Goal: Find specific page/section: Find specific page/section

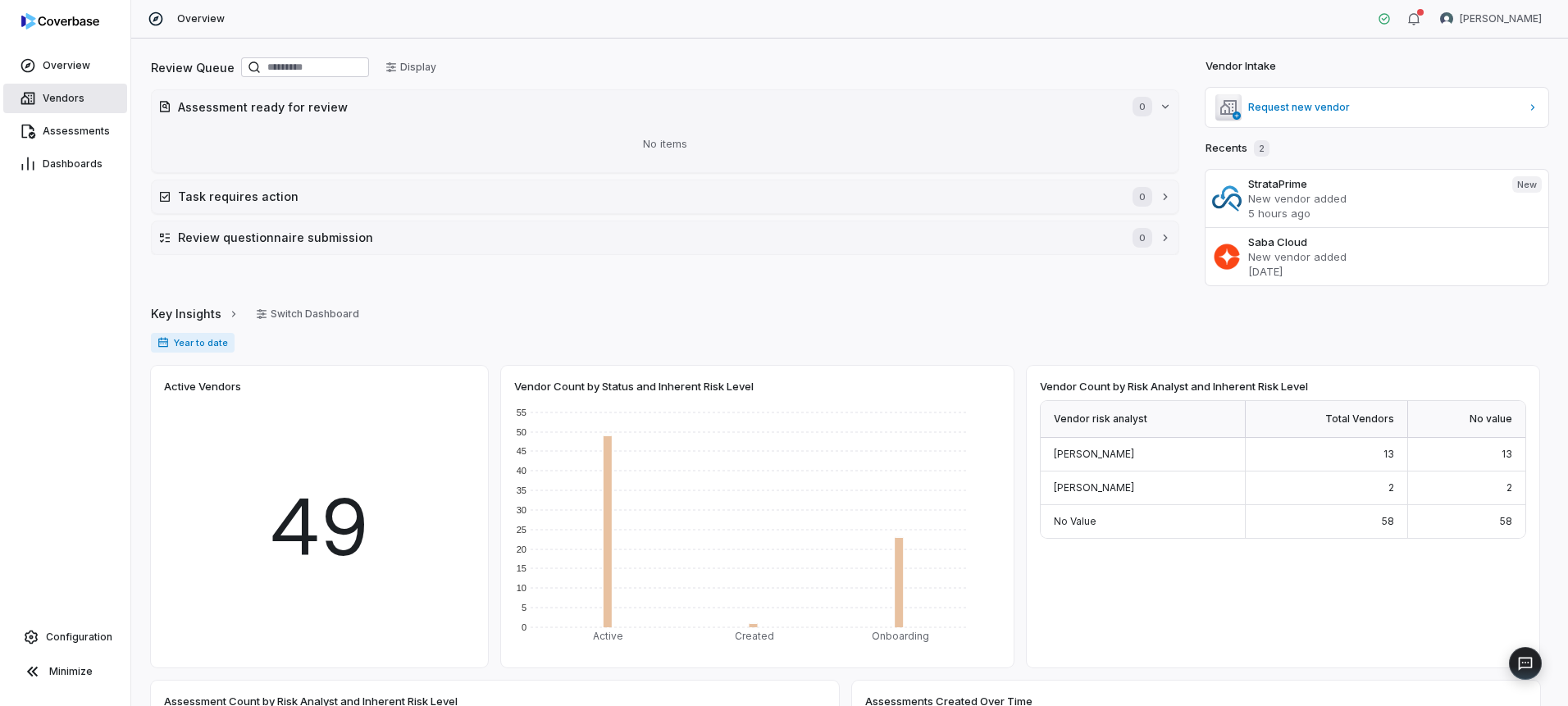
click at [69, 99] on span "Vendors" at bounding box center [64, 98] width 42 height 13
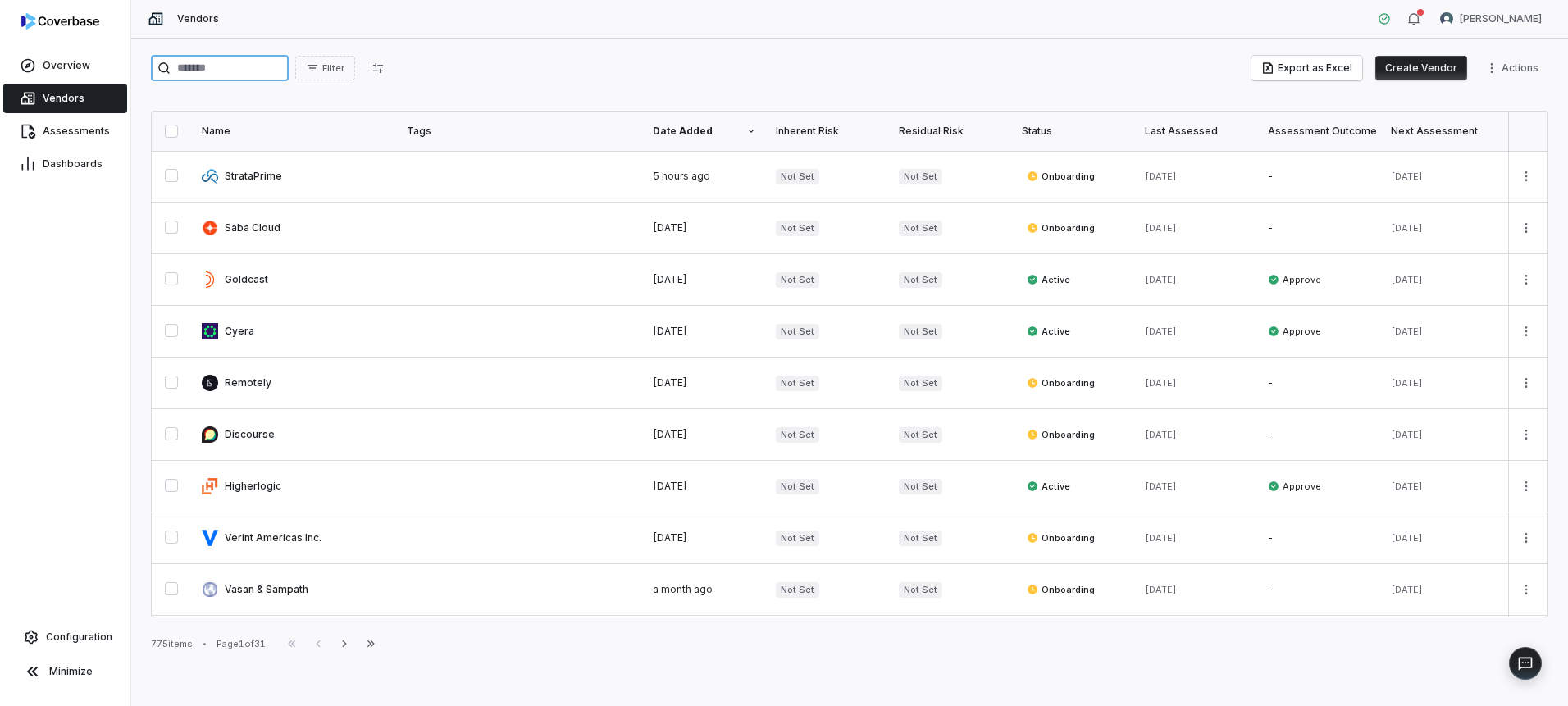
click at [276, 71] on input "search" at bounding box center [220, 68] width 138 height 27
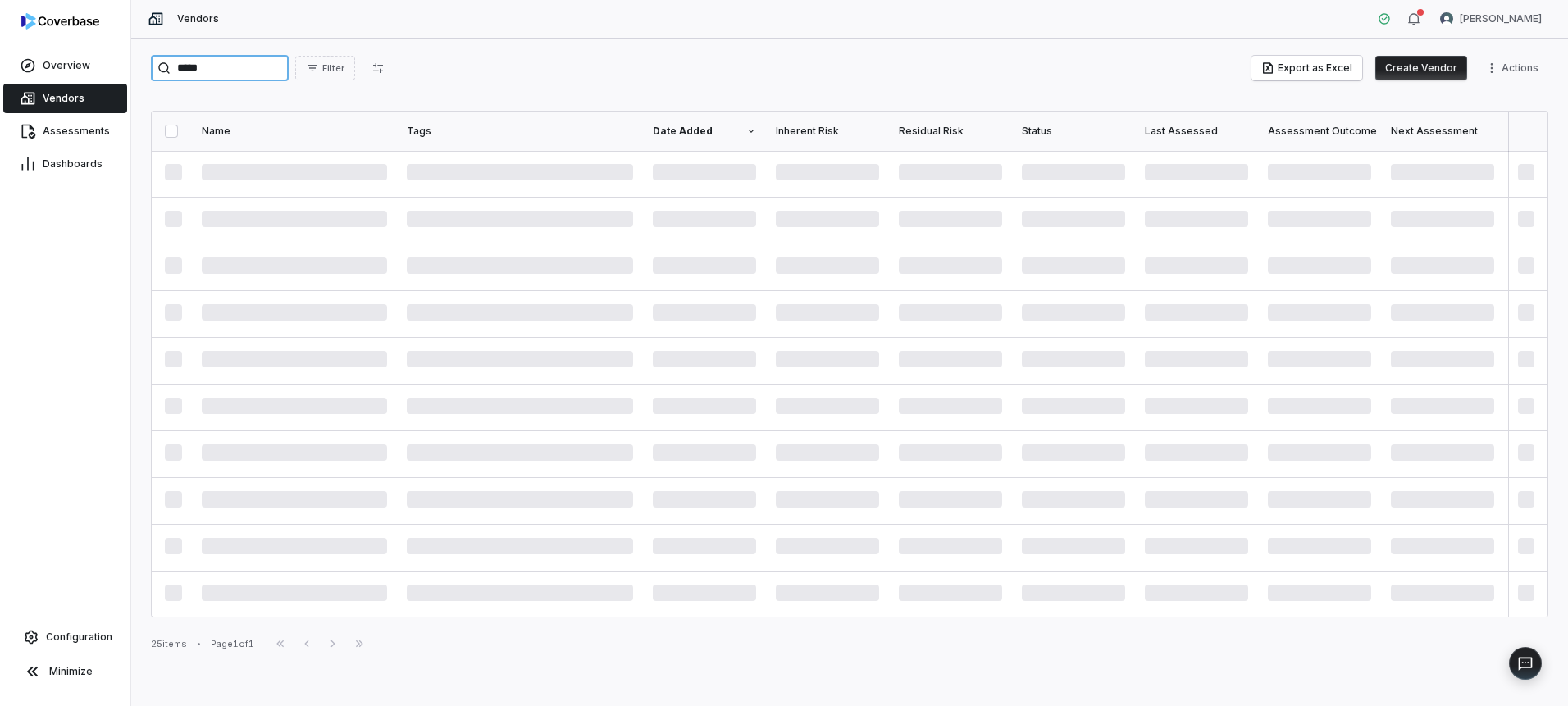
type input "*****"
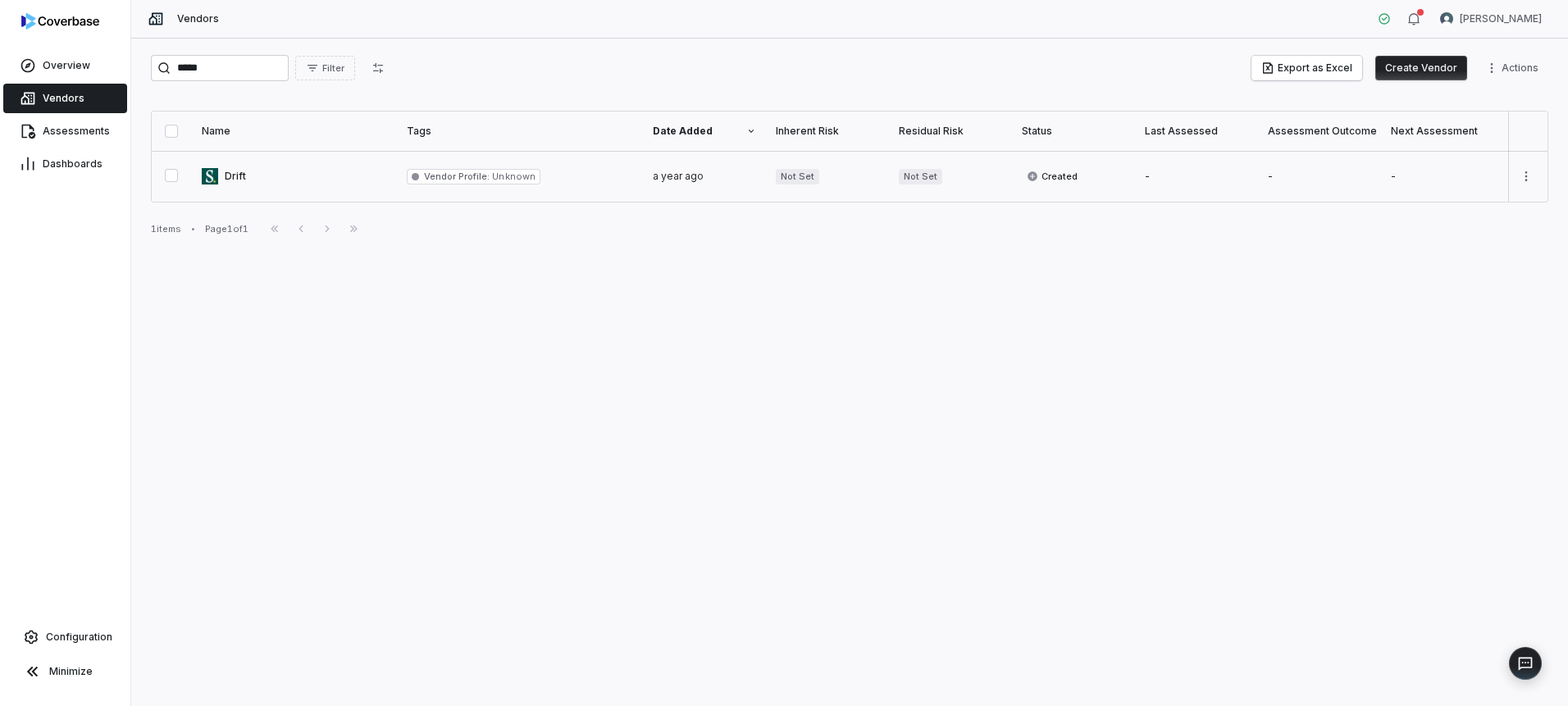
click at [225, 172] on link at bounding box center [294, 176] width 205 height 50
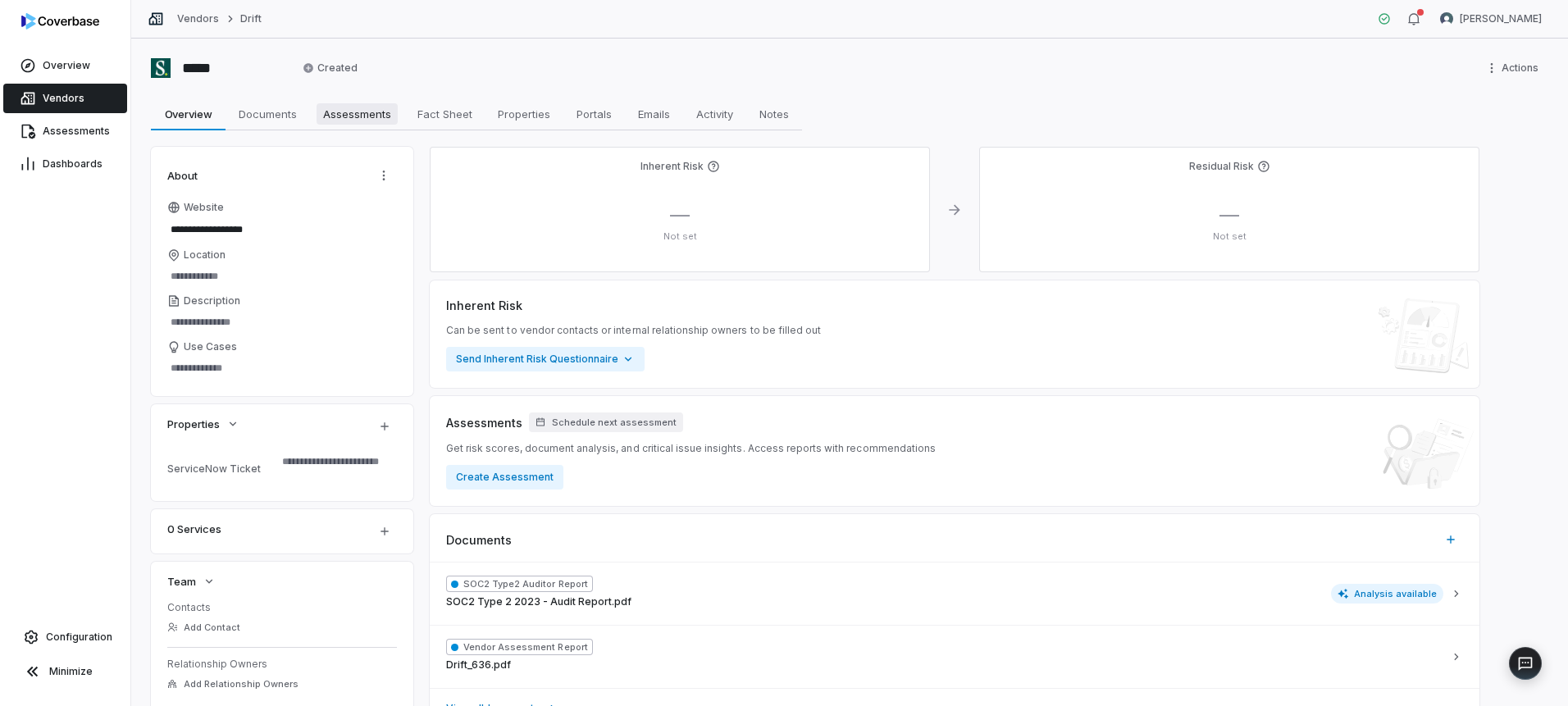
click at [343, 127] on link "Assessments Assessments" at bounding box center [357, 114] width 94 height 33
type textarea "*"
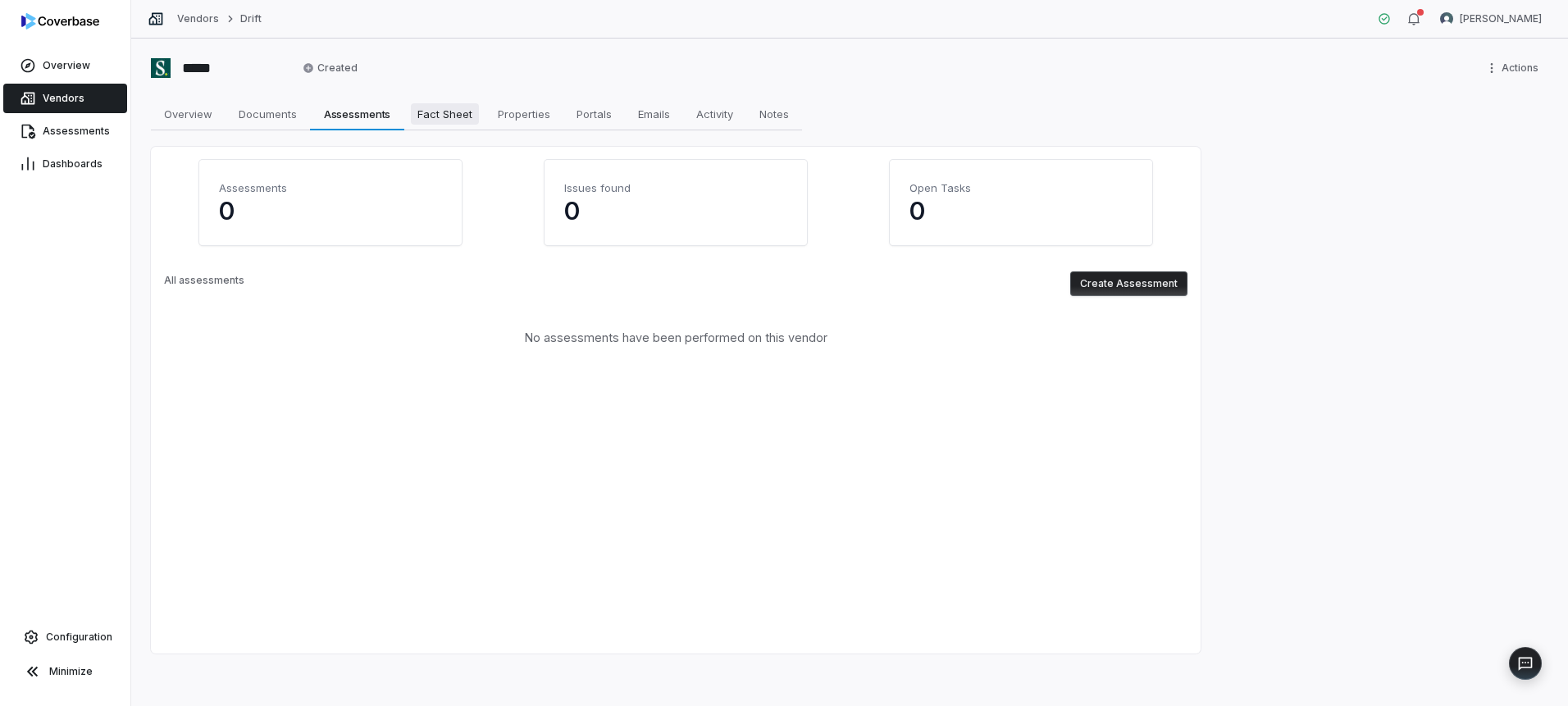
click at [436, 119] on span "Fact Sheet" at bounding box center [445, 114] width 68 height 21
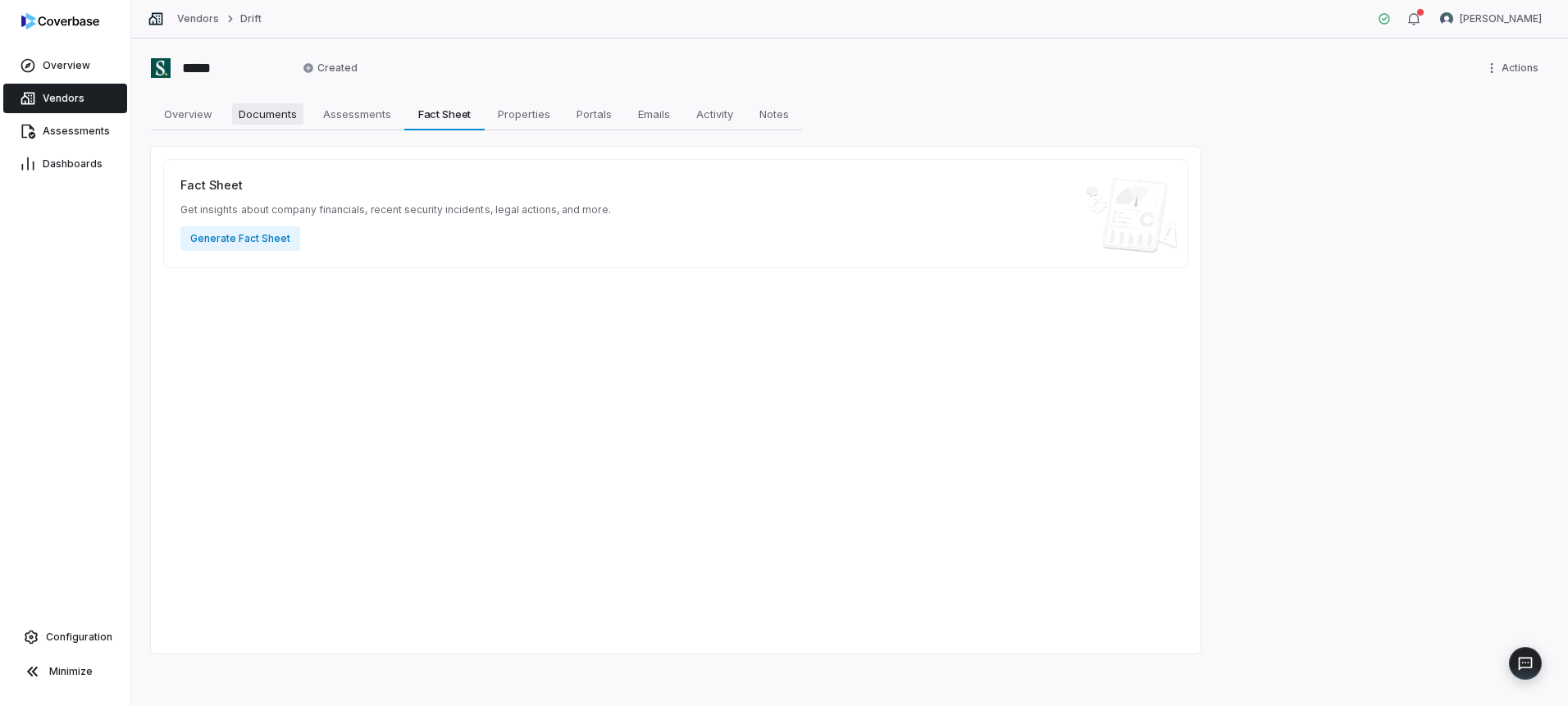
click at [285, 118] on span "Documents" at bounding box center [268, 114] width 72 height 21
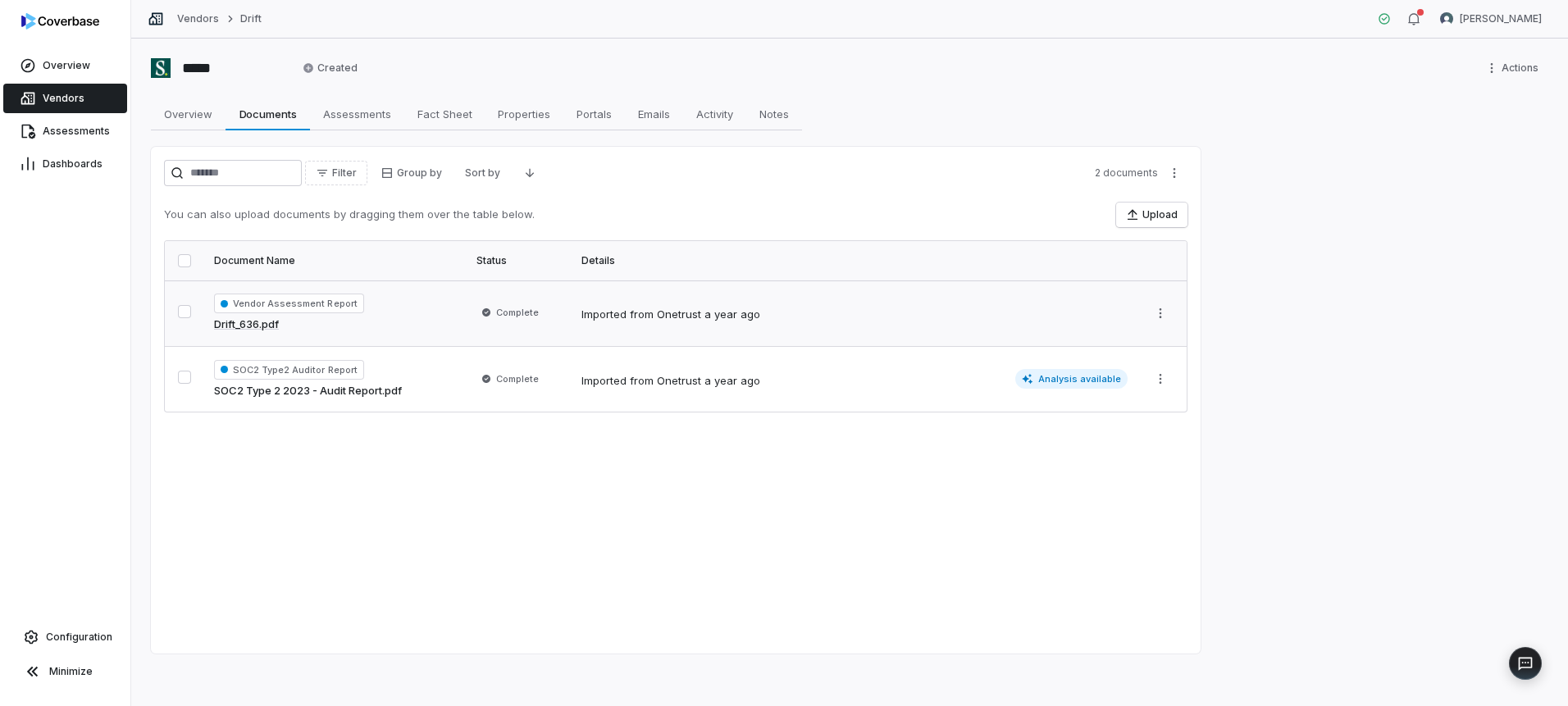
click at [257, 325] on link "Drift_636.pdf" at bounding box center [246, 325] width 65 height 17
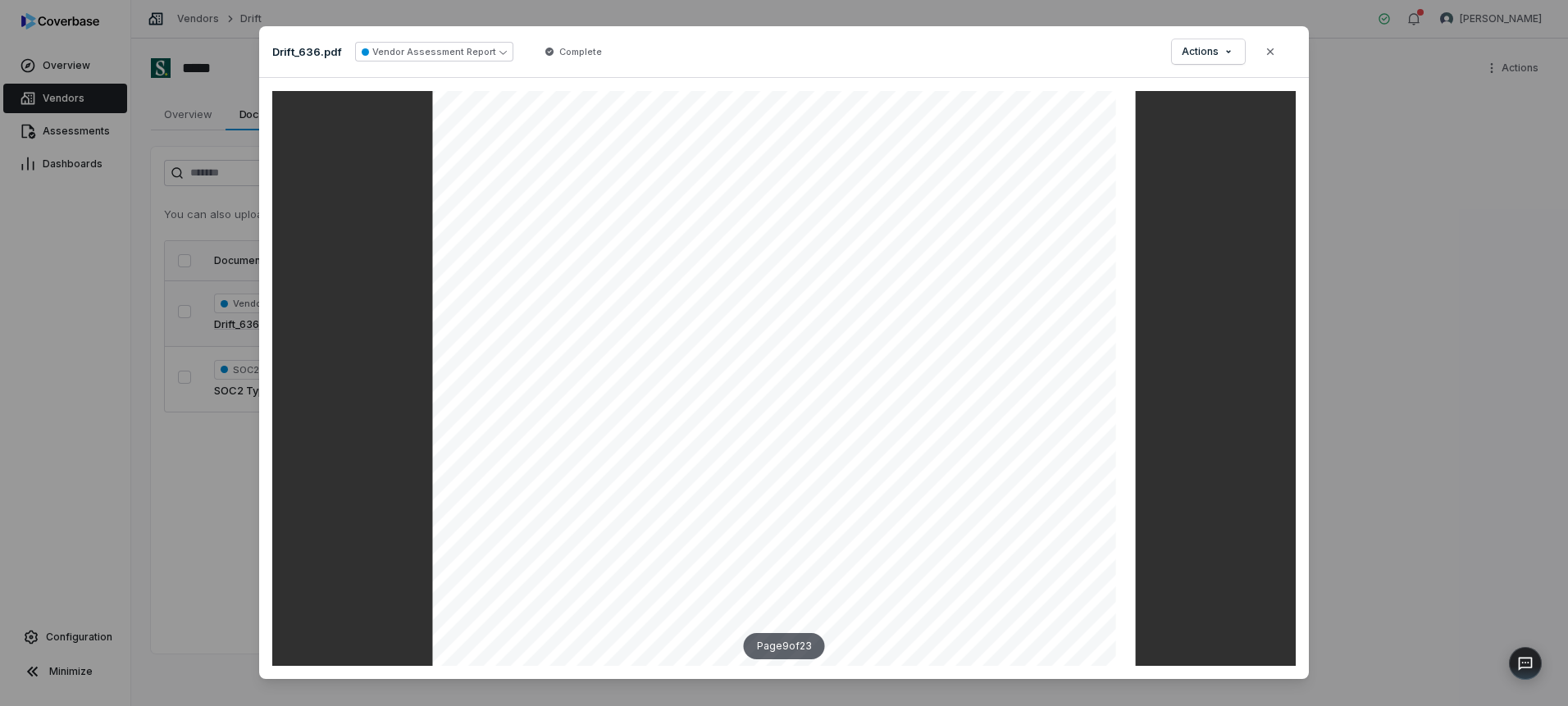
scroll to position [7730, 0]
click at [1272, 52] on button "Close" at bounding box center [1271, 52] width 35 height 35
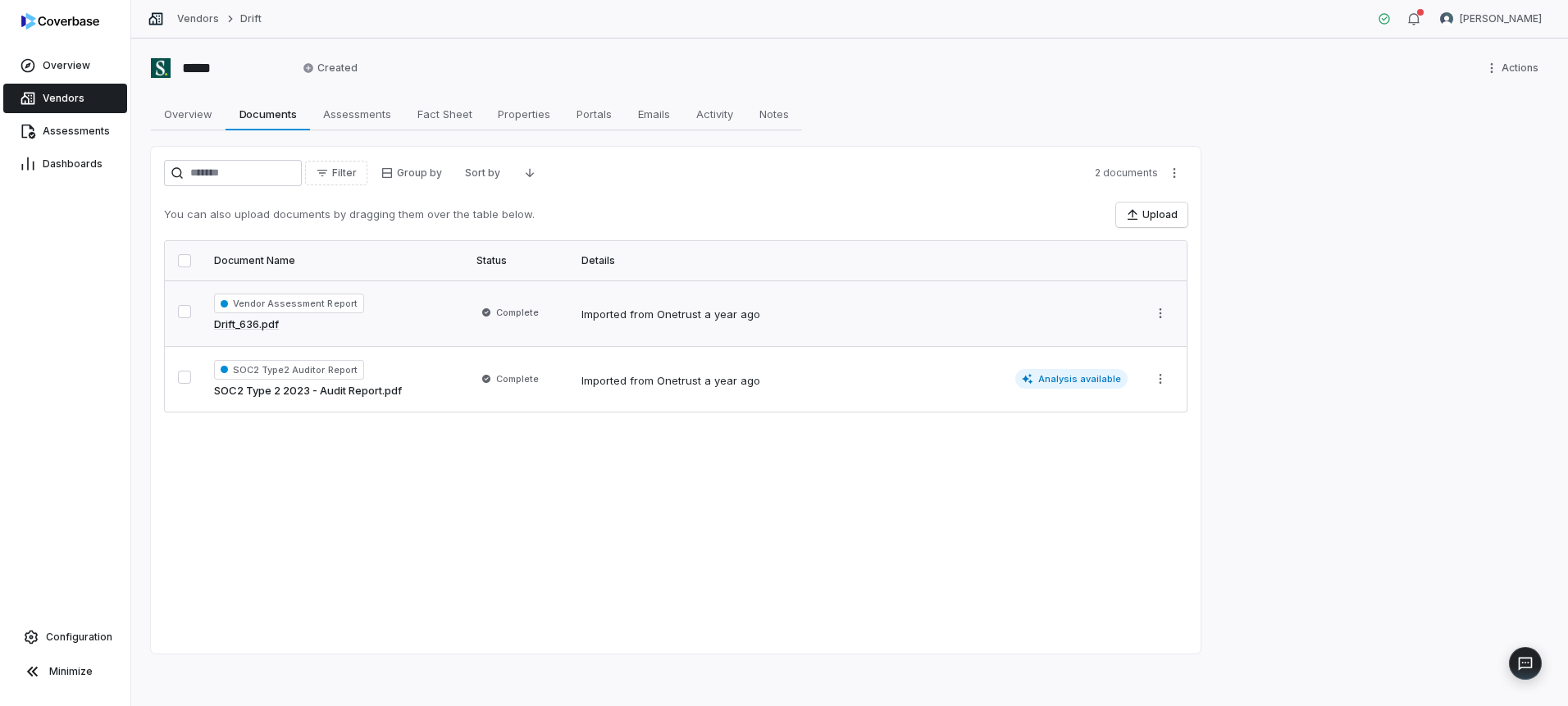
click at [257, 325] on link "Drift_636.pdf" at bounding box center [246, 325] width 65 height 17
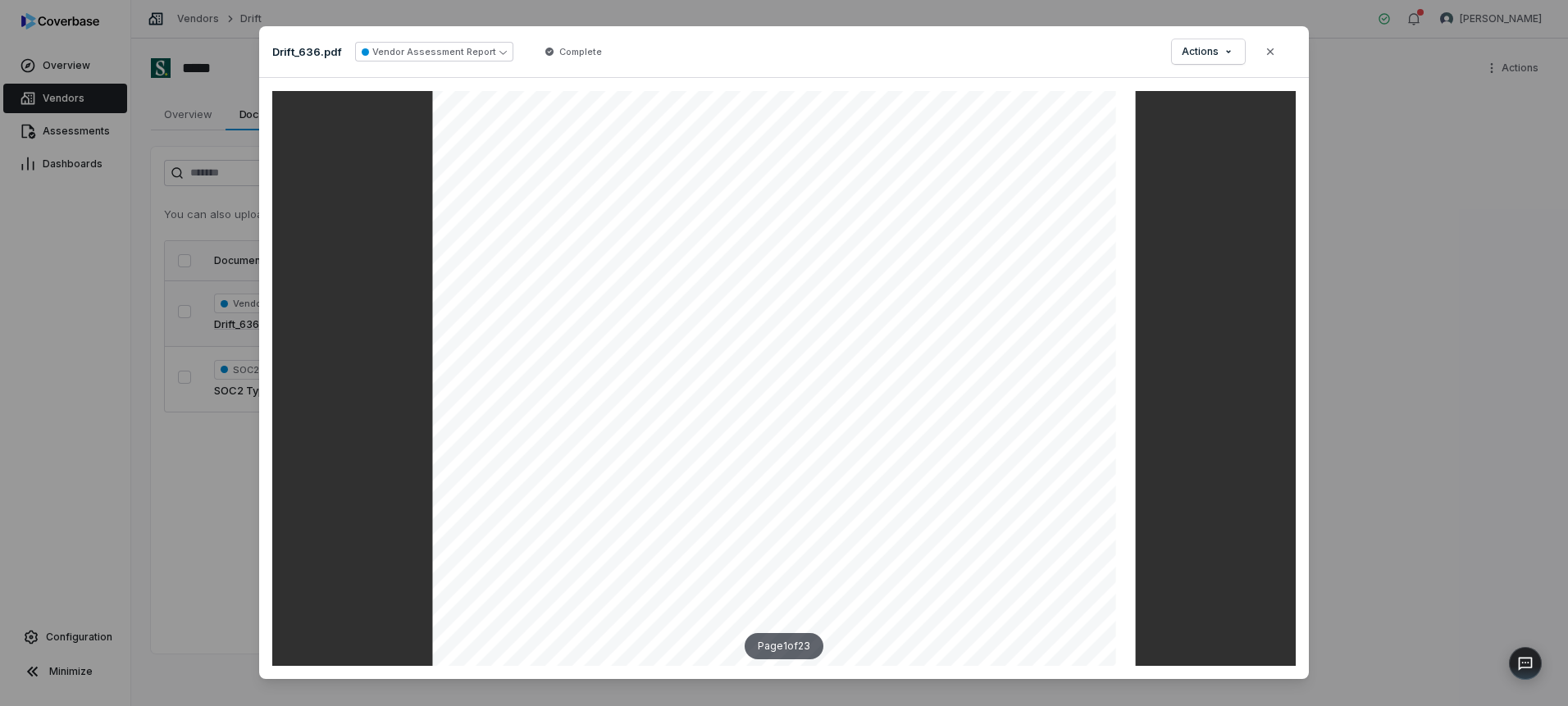
scroll to position [204, 0]
click at [1265, 54] on icon "button" at bounding box center [1270, 51] width 13 height 13
